Goal: Task Accomplishment & Management: Manage account settings

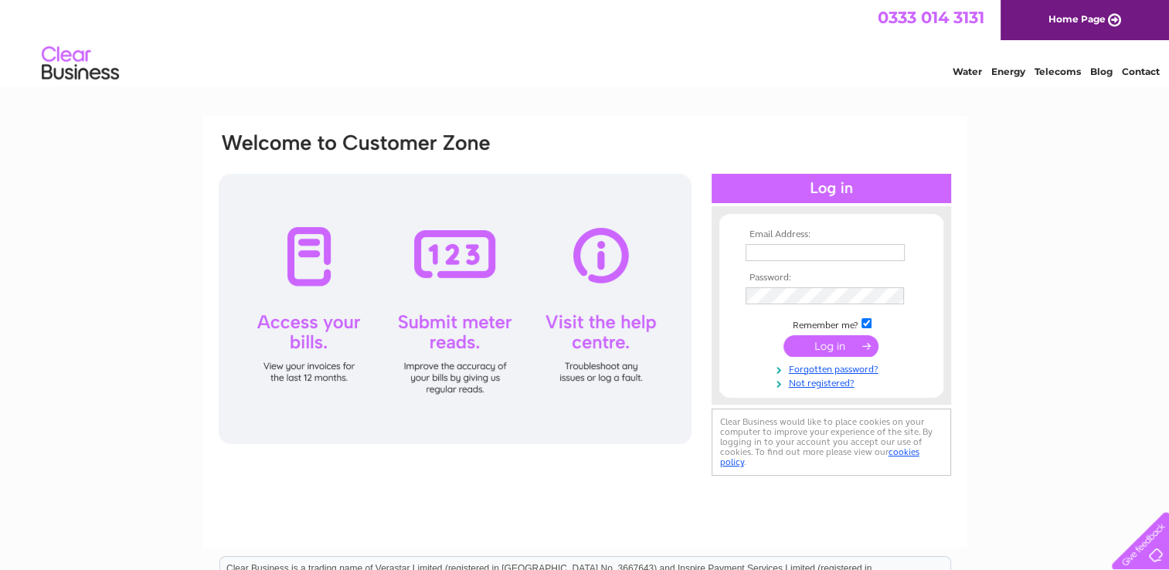
type input "a.t.passfieldstores@outlook.com"
click at [837, 345] on input "submit" at bounding box center [831, 346] width 95 height 22
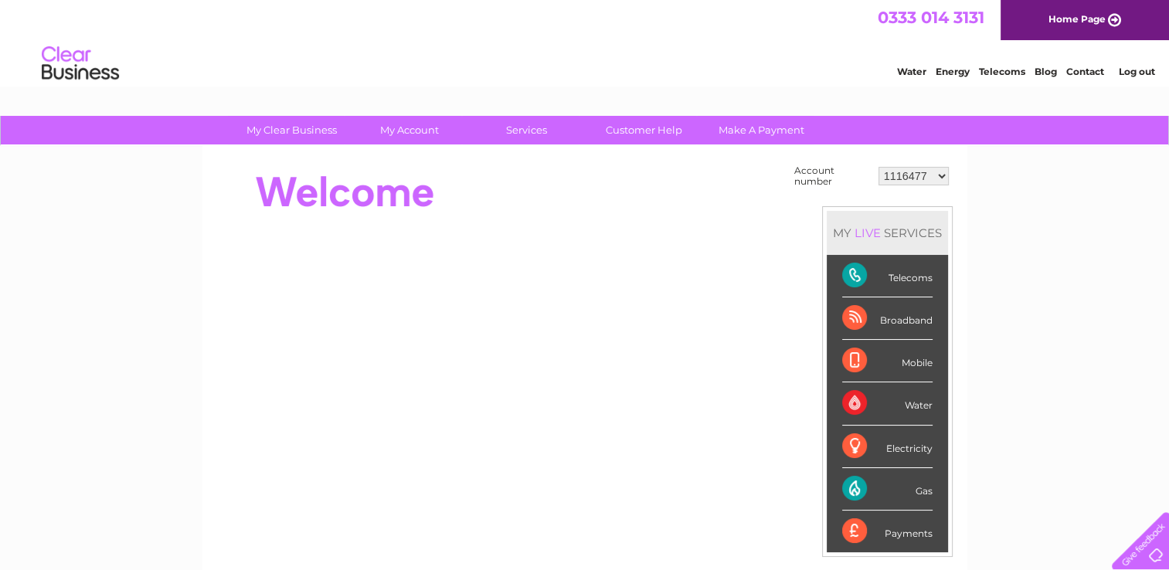
click at [940, 179] on select "1116477 30314400" at bounding box center [914, 176] width 70 height 19
click at [938, 179] on select "1116477 30314400" at bounding box center [914, 176] width 70 height 19
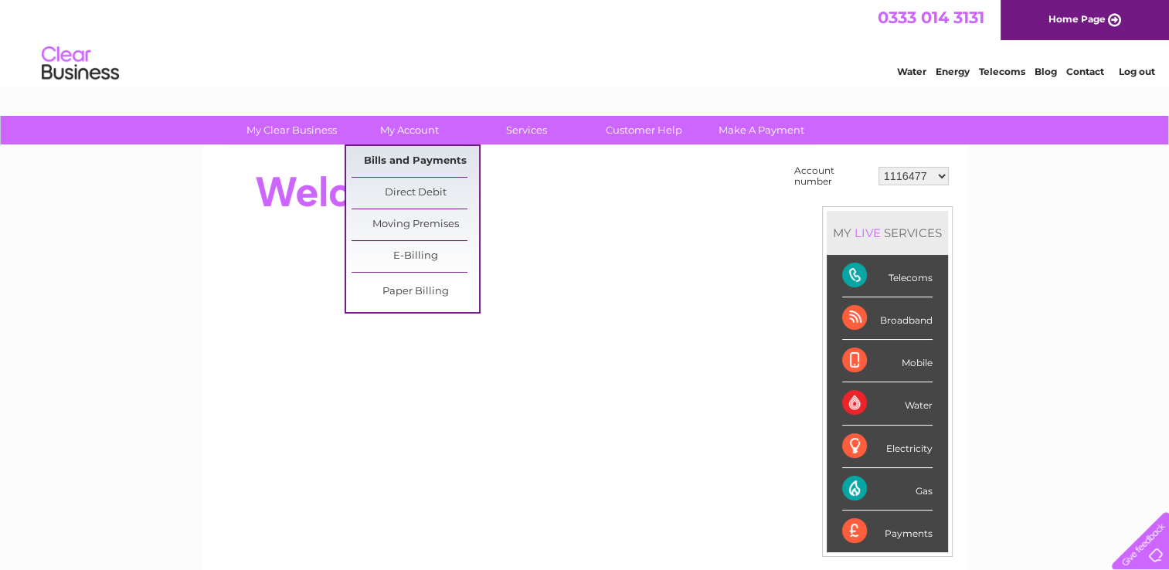
click at [415, 162] on link "Bills and Payments" at bounding box center [416, 161] width 128 height 31
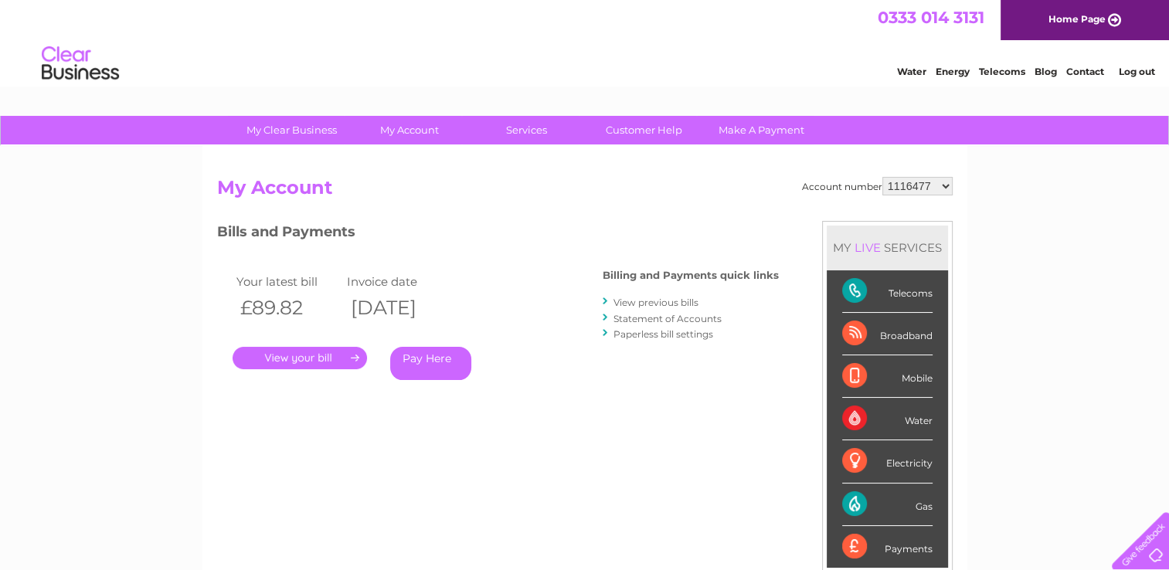
click at [335, 358] on link "." at bounding box center [300, 358] width 134 height 22
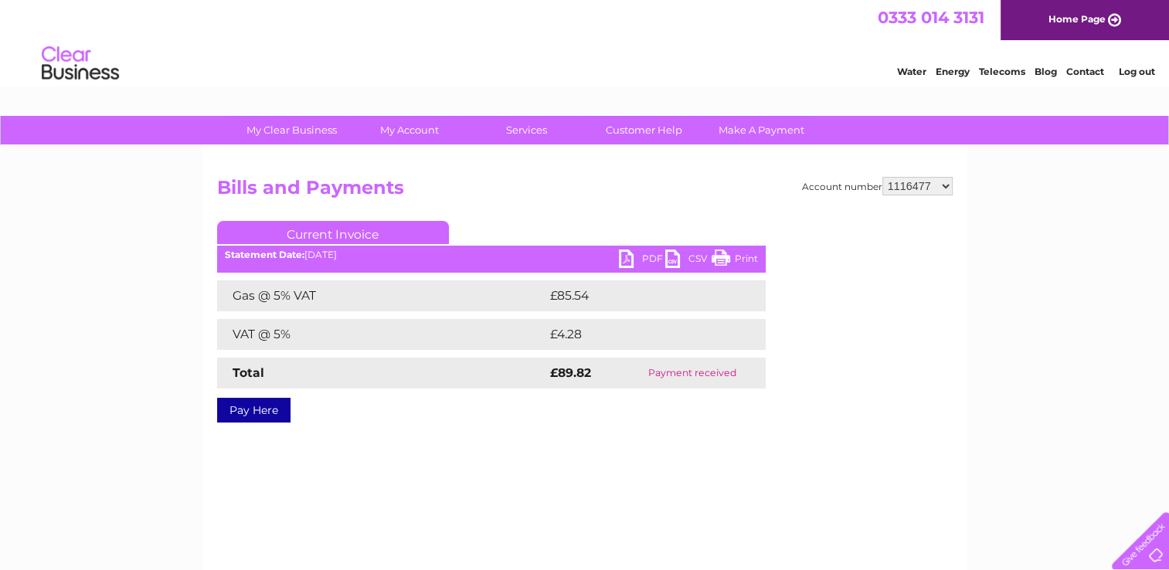
click at [948, 186] on select "1116477 30314400" at bounding box center [918, 186] width 70 height 19
select select "30314400"
click at [883, 177] on select "1116477 30314400" at bounding box center [918, 186] width 70 height 19
click at [949, 186] on select "1116477 30314400" at bounding box center [918, 186] width 70 height 19
select select "1116477"
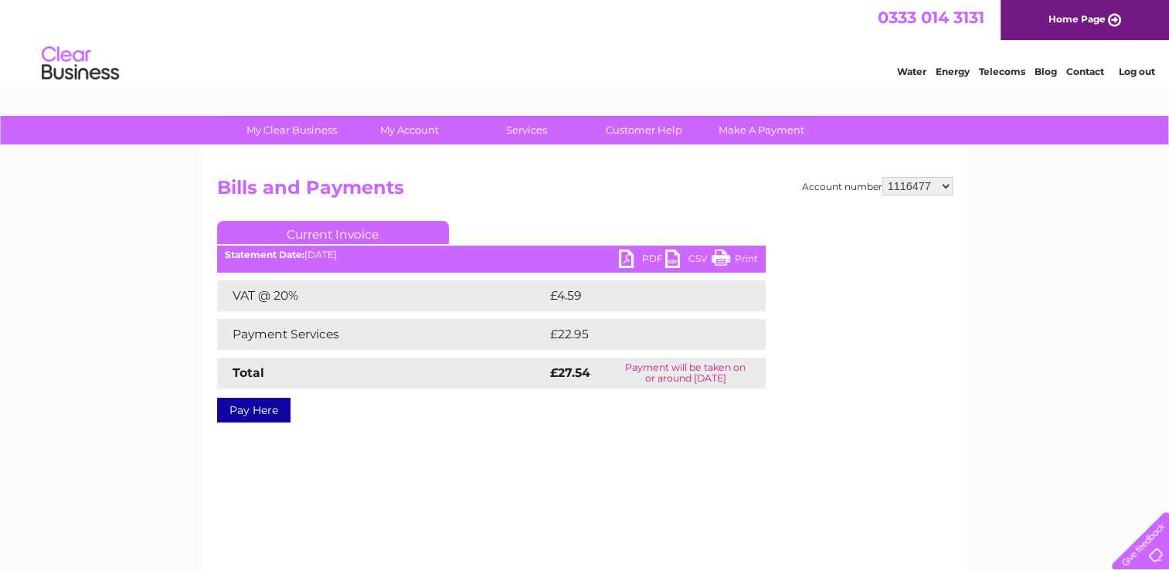
click at [883, 177] on select "1116477 30314400" at bounding box center [918, 186] width 70 height 19
